Goal: Information Seeking & Learning: Learn about a topic

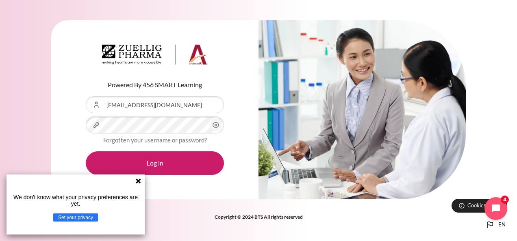
click at [139, 182] on icon at bounding box center [138, 181] width 5 height 5
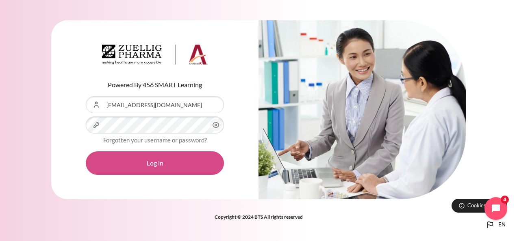
click at [171, 164] on button "Log in" at bounding box center [155, 163] width 138 height 24
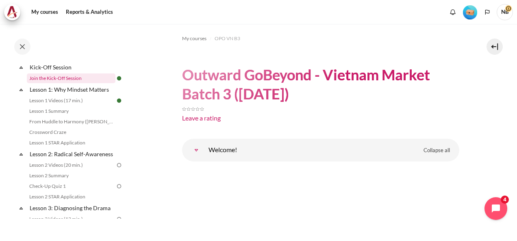
scroll to position [111, 0]
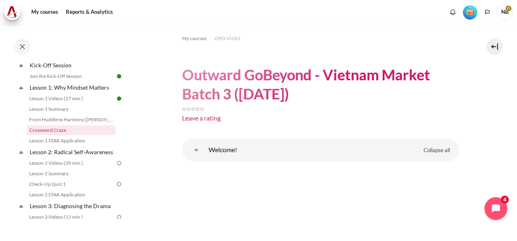
click at [76, 130] on link "Crossword Craze" at bounding box center [71, 130] width 89 height 10
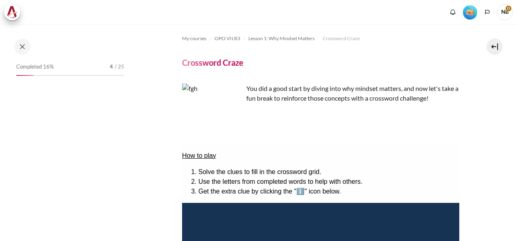
click at [420, 18] on div "My courses Reports & Analytics More" at bounding box center [258, 12] width 508 height 16
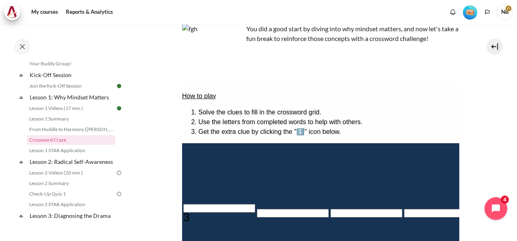
scroll to position [60, 0]
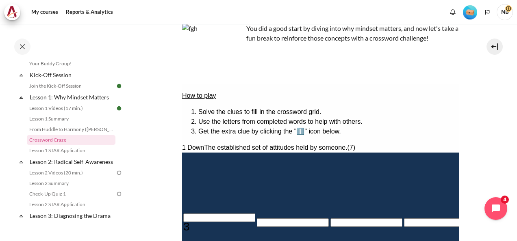
click at [368, 112] on li "Solve the clues to fill in the crossword grid." at bounding box center [328, 112] width 261 height 10
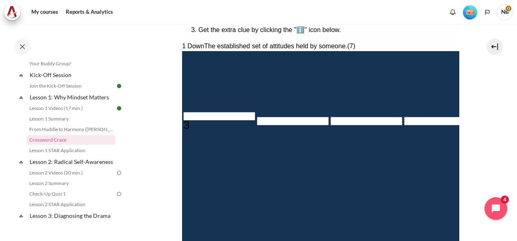
scroll to position [161, 0]
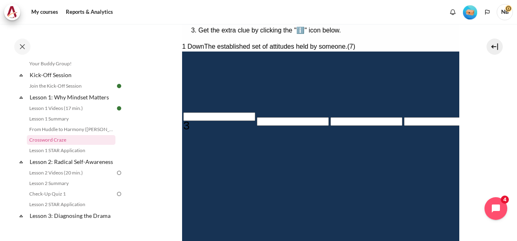
click at [190, 121] on input "Crossword grid. Use arrow keys to navigate and the keyboard to enter characters…" at bounding box center [219, 116] width 72 height 9
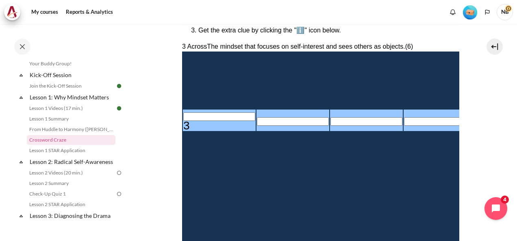
type input "I＿＿＿＿＿"
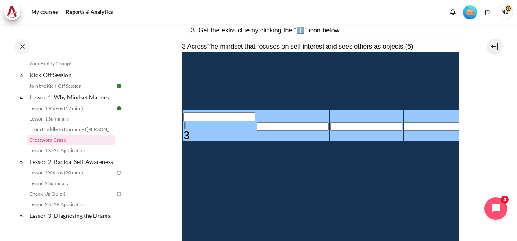
type input "IN＿＿＿＿"
type input "INW＿＿＿"
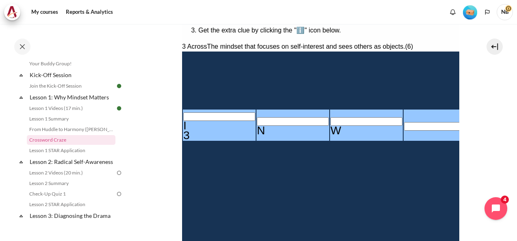
type input "INWA＿＿"
type input "INWAR＿"
type input "INWARD"
type input "＿＿＿D＿＿＿"
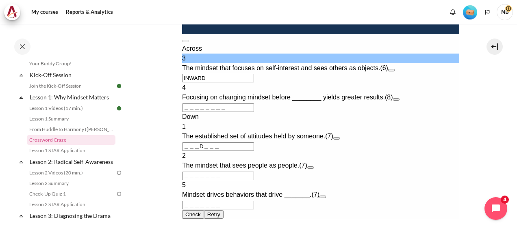
scroll to position [380, 0]
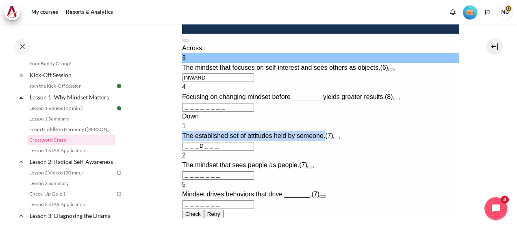
drag, startPoint x: 189, startPoint y: 195, endPoint x: 340, endPoint y: 190, distance: 150.3
click at [340, 141] on div "1 The established set of attitudes held by someone. (7)" at bounding box center [320, 130] width 277 height 19
drag, startPoint x: 340, startPoint y: 190, endPoint x: 321, endPoint y: 199, distance: 20.5
click at [321, 151] on div "1 The established set of attitudes held by someone. (7) ＿＿＿D＿＿＿" at bounding box center [320, 135] width 277 height 29
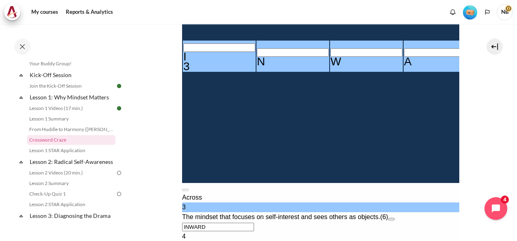
scroll to position [192, 0]
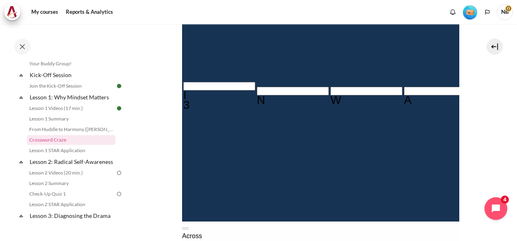
type input "O＿＿＿＿＿＿"
type input "OU＿＿＿＿＿"
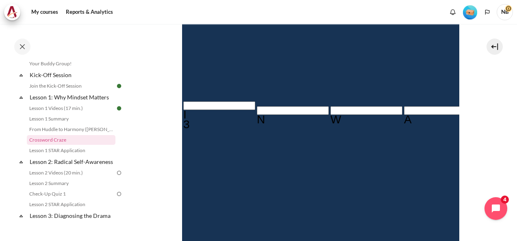
type input "OUT＿＿＿＿"
type input "OUTW＿＿＿"
type input "＿＿＿A＿＿＿＿"
type input "OUTWA＿＿"
type input "OUTWAR＿"
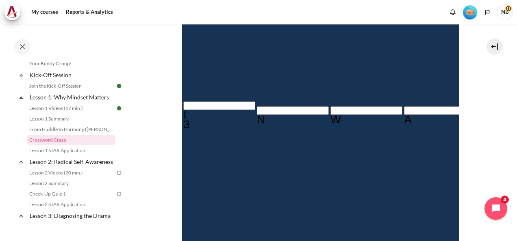
type input "OUTWARD"
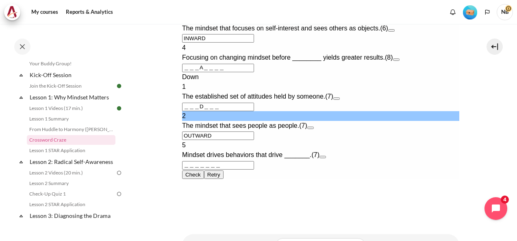
scroll to position [474, 0]
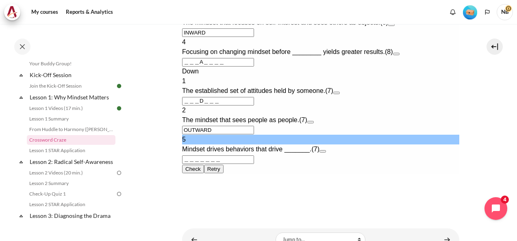
click at [253, 164] on input "＿＿＿＿＿＿＿" at bounding box center [218, 160] width 72 height 9
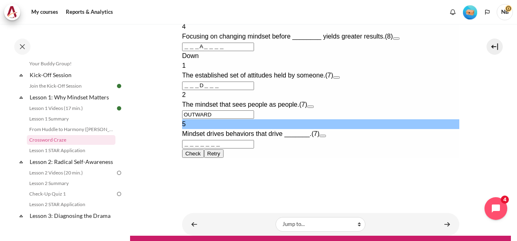
scroll to position [489, 0]
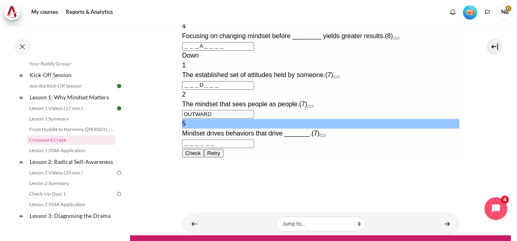
type input "＿＿＿＿＿＿＿"
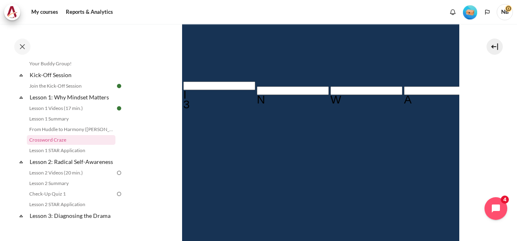
scroll to position [169, 0]
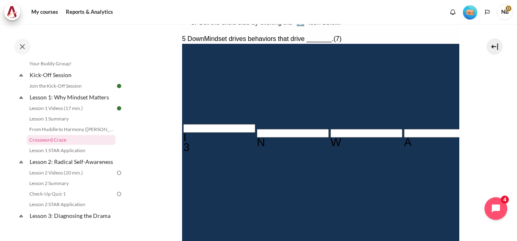
type input "＿＿＿A＿＿＿R"
type input "R＿＿＿＿＿＿"
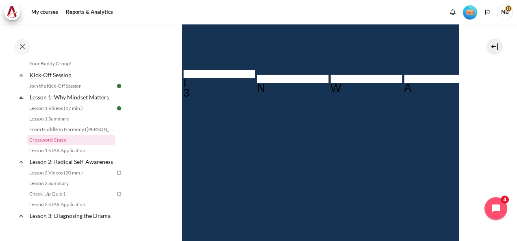
type input "＿＿＿A＿＿＿E"
type input "E＿＿＿＿＿＿"
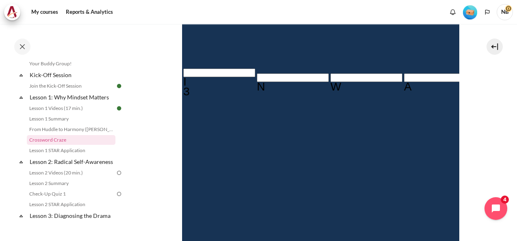
scroll to position [227, 0]
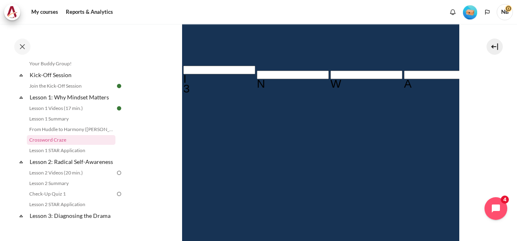
type input "＿＿＿A＿＿＿＿"
type input "＿＿＿＿＿＿＿"
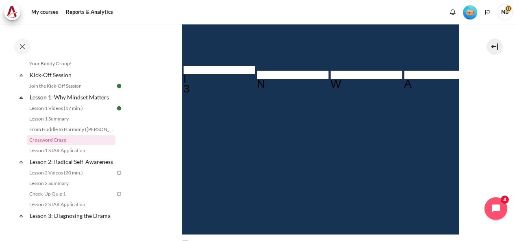
click at [480, 102] on section "My courses OPO VN B3 Lesson 1: Why Mindset Matters Crossword Craze Crossword Cr…" at bounding box center [320, 147] width 381 height 701
type input "＿＿＿A＿＿＿R"
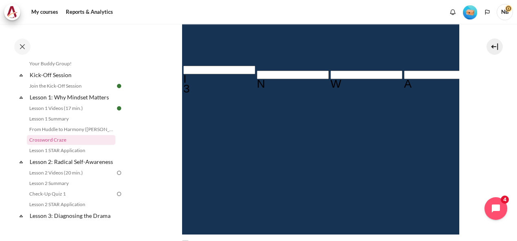
type input "R＿＿＿＿＿＿"
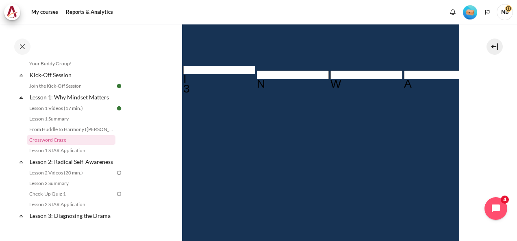
type input "RE＿＿＿＿＿"
type input "REÉ＿＿＿＿"
type input "RE＿＿＿＿＿"
type input "RES＿＿＿＿"
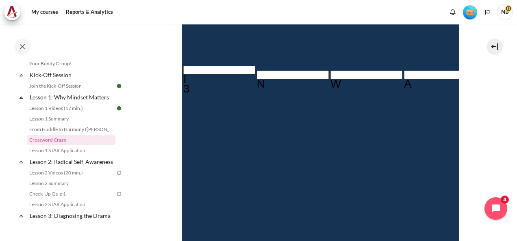
type input "RESS＿＿＿"
type input "RESU＿＿＿"
type input "RESUL＿＿"
type input "RESULT＿"
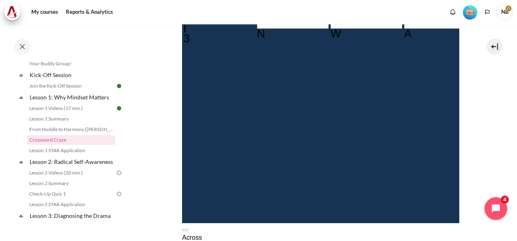
type input "RESULTS"
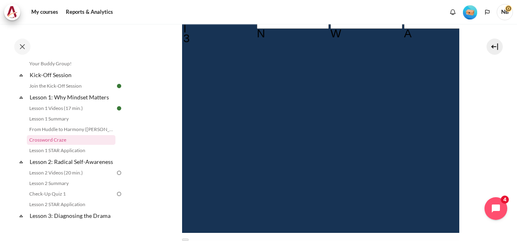
scroll to position [305, 0]
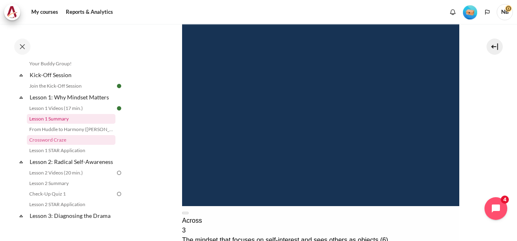
click at [84, 118] on link "Lesson 1 Summary" at bounding box center [71, 119] width 89 height 10
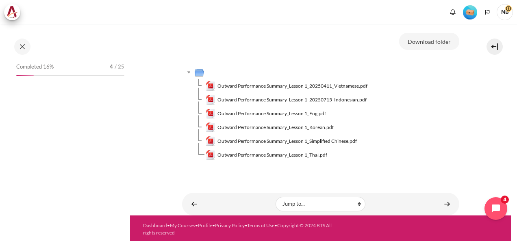
scroll to position [81, 0]
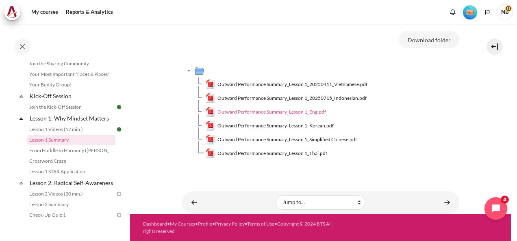
click at [315, 112] on span "Outward Performance Summary_Lesson 1_Eng.pdf" at bounding box center [271, 111] width 108 height 7
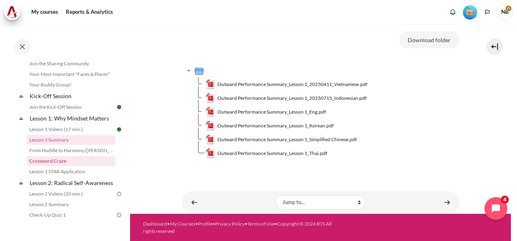
click at [71, 160] on link "Crossword Craze" at bounding box center [71, 161] width 89 height 10
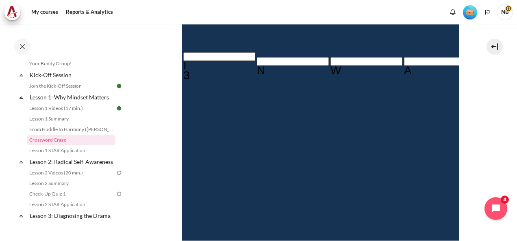
scroll to position [253, 0]
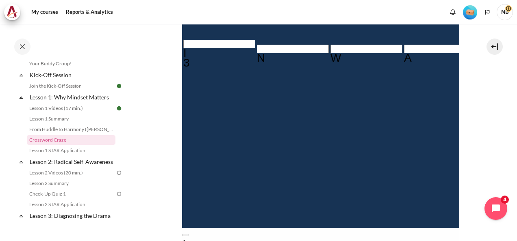
type input "RESUL＿＿"
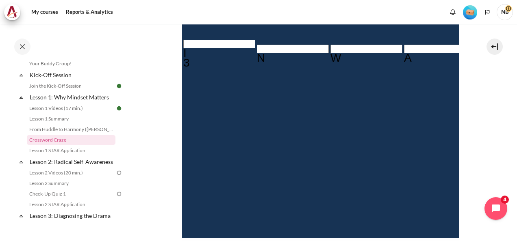
type input "RESULT＿"
type input "RESULTS"
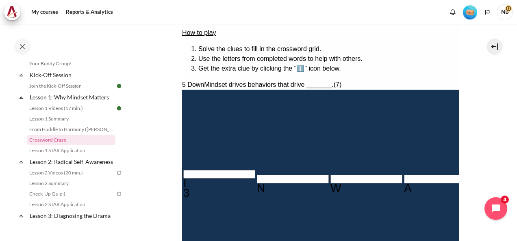
scroll to position [119, 0]
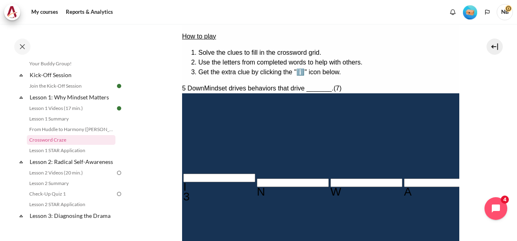
type input "M＿＿D＿＿＿"
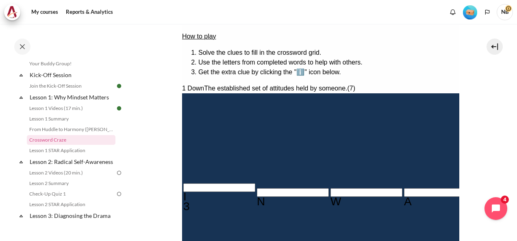
type input "MI＿D＿＿＿"
type input "MIND＿＿＿"
type input "MINDS＿＿"
type input "＿E＿A＿＿＿R"
type input "MINDSE＿"
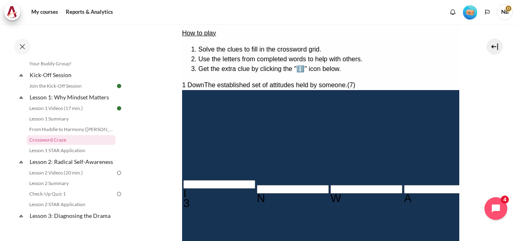
type input "MINDSET"
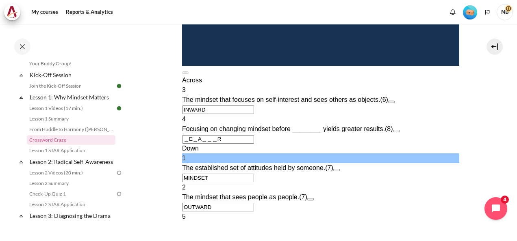
scroll to position [455, 0]
click at [382, 144] on div "Down" at bounding box center [320, 149] width 277 height 10
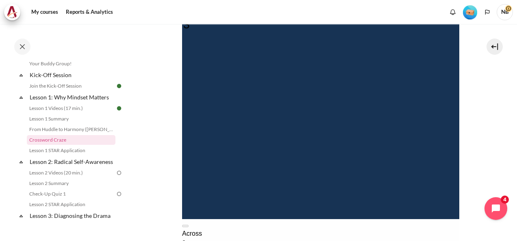
scroll to position [227, 0]
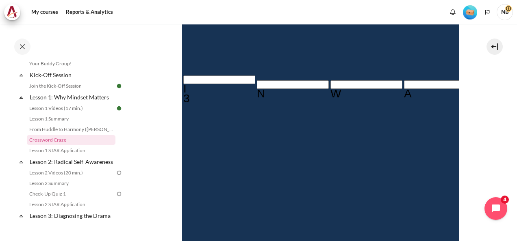
click at [477, 135] on input "Row 6, Column 5. 4 Across. Focusing on changing mindset before ________ yields …" at bounding box center [513, 139] width 72 height 9
type input "BE＿A＿＿＿R"
type input "BEHA＿＿＿R"
type input "BEHAV＿＿R"
type input "BEHAVI＿R"
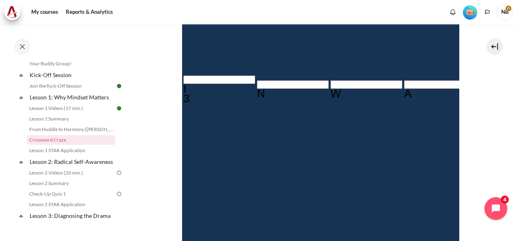
type input "BEHAVIOR"
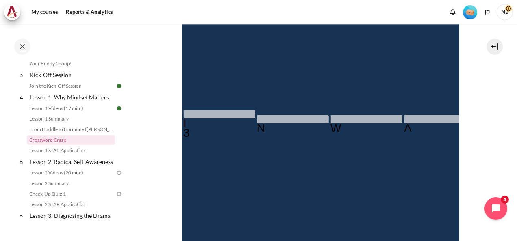
scroll to position [186, 0]
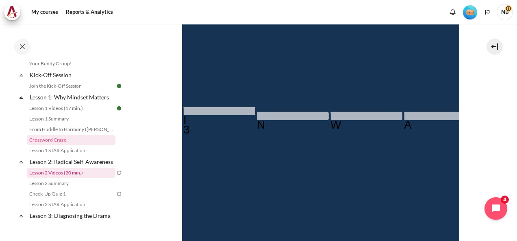
click at [61, 178] on link "Lesson 2 Videos (20 min.)" at bounding box center [71, 173] width 89 height 10
